Goal: Download file/media

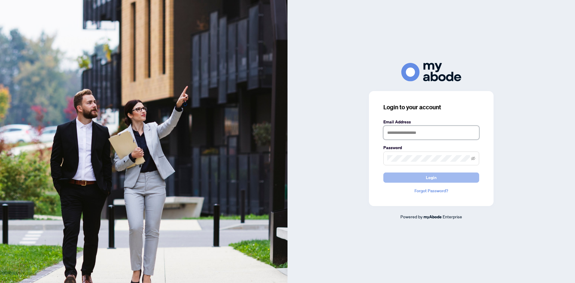
type input "**********"
click at [439, 174] on button "Login" at bounding box center [431, 177] width 96 height 10
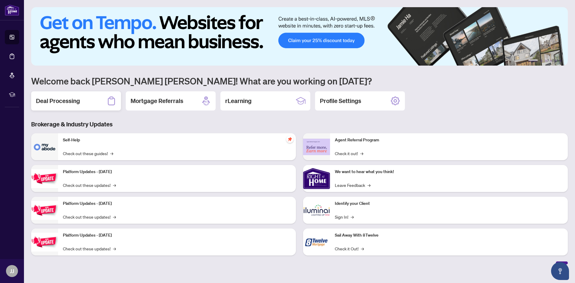
click at [74, 101] on h2 "Deal Processing" at bounding box center [58, 101] width 44 height 8
click at [74, 101] on main "1 2 3 4 5 6 Welcome back Jeff Jaewoong! What are you working on today? Deal Pro…" at bounding box center [299, 141] width 551 height 283
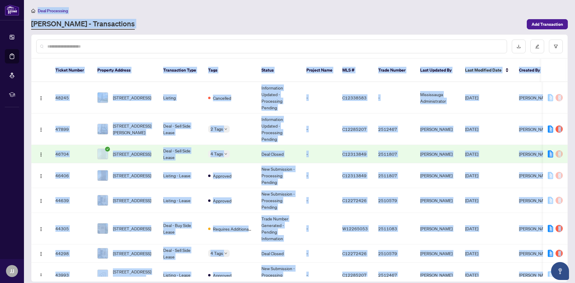
click at [167, 37] on div at bounding box center [299, 46] width 536 height 23
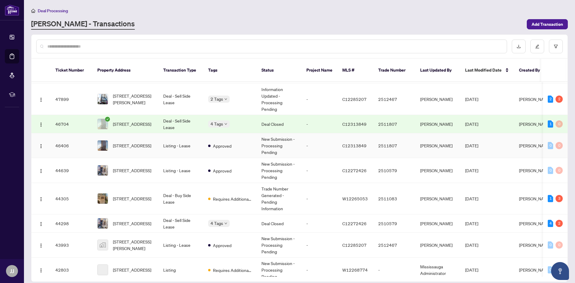
scroll to position [60, 0]
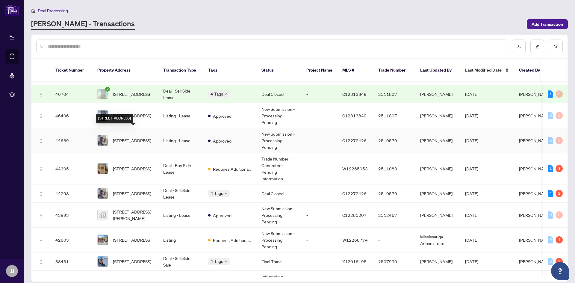
click at [144, 137] on span "1404-501 Yonge St, Toronto, Ontario M4Y 0G8, Canada" at bounding box center [132, 140] width 38 height 7
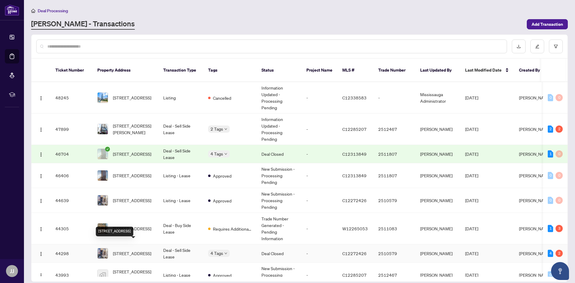
click at [144, 250] on span "1404-501 Yonge St, Toronto, Ontario M4Y 0G8, Canada" at bounding box center [132, 253] width 38 height 7
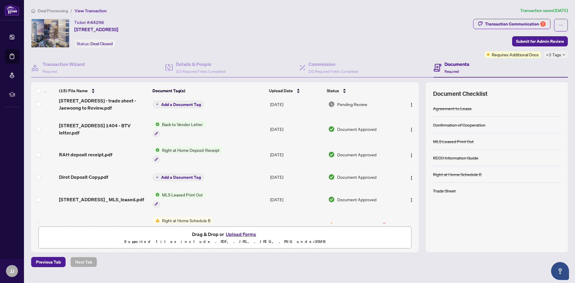
scroll to position [150, 0]
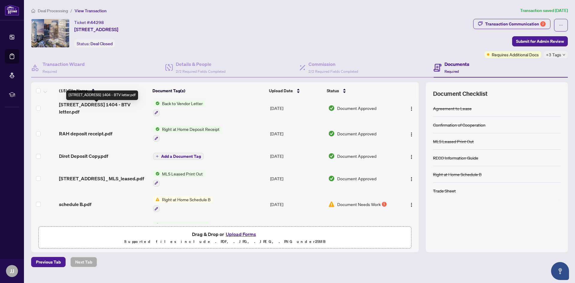
click at [124, 107] on span "501 Yonge St 1404 - BTV letter.pdf" at bounding box center [103, 108] width 89 height 14
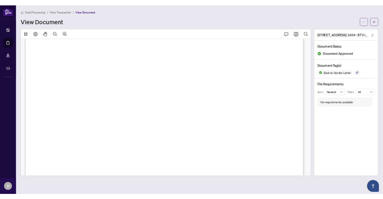
scroll to position [150, 0]
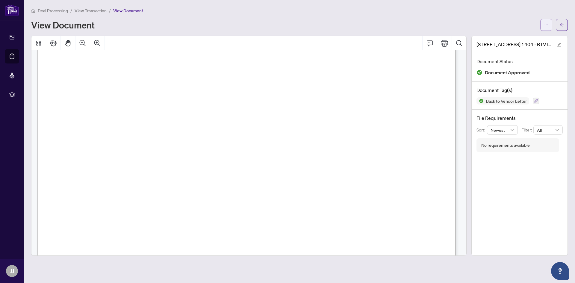
click at [548, 25] on icon "ellipsis" at bounding box center [546, 25] width 4 height 4
click at [520, 37] on span "Download" at bounding box center [524, 37] width 45 height 7
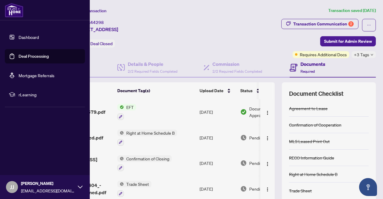
click at [22, 36] on link "Dashboard" at bounding box center [29, 36] width 20 height 5
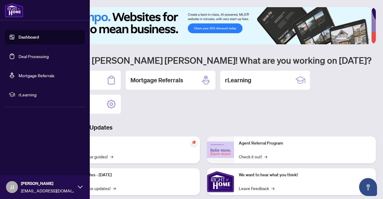
click at [30, 37] on link "Dashboard" at bounding box center [29, 36] width 20 height 5
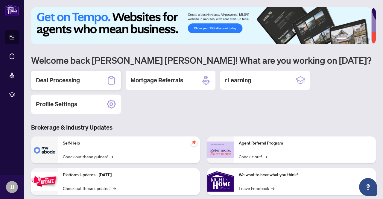
click at [69, 80] on h2 "Deal Processing" at bounding box center [58, 80] width 44 height 8
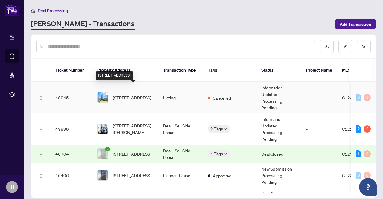
click at [137, 94] on span "3901-386 Yonge St, Toronto, Ontario M5B 0A5, Canada" at bounding box center [132, 97] width 38 height 7
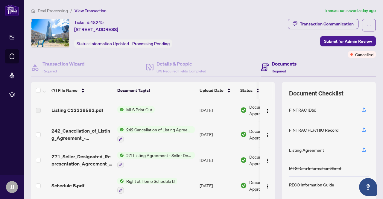
scroll to position [51, 0]
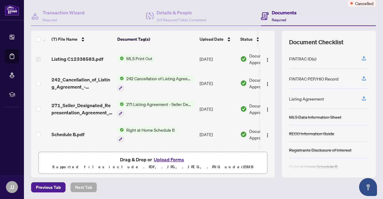
click at [133, 58] on span "MLS Print Out" at bounding box center [139, 58] width 31 height 7
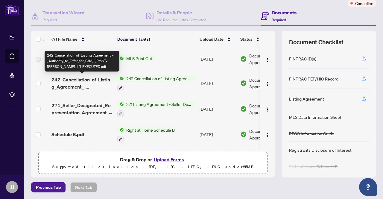
click at [81, 79] on span "242_Cancellation_of_Listing_Agreement_-_Authority_to_Offer_for_Sale_-_PropTx-OR…" at bounding box center [81, 83] width 61 height 14
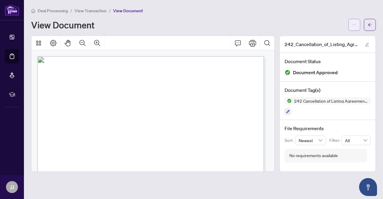
click at [356, 24] on icon "ellipsis" at bounding box center [354, 25] width 4 height 4
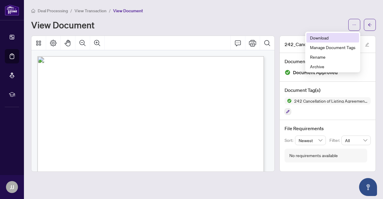
click at [317, 38] on span "Download" at bounding box center [332, 37] width 45 height 7
